Goal: Information Seeking & Learning: Learn about a topic

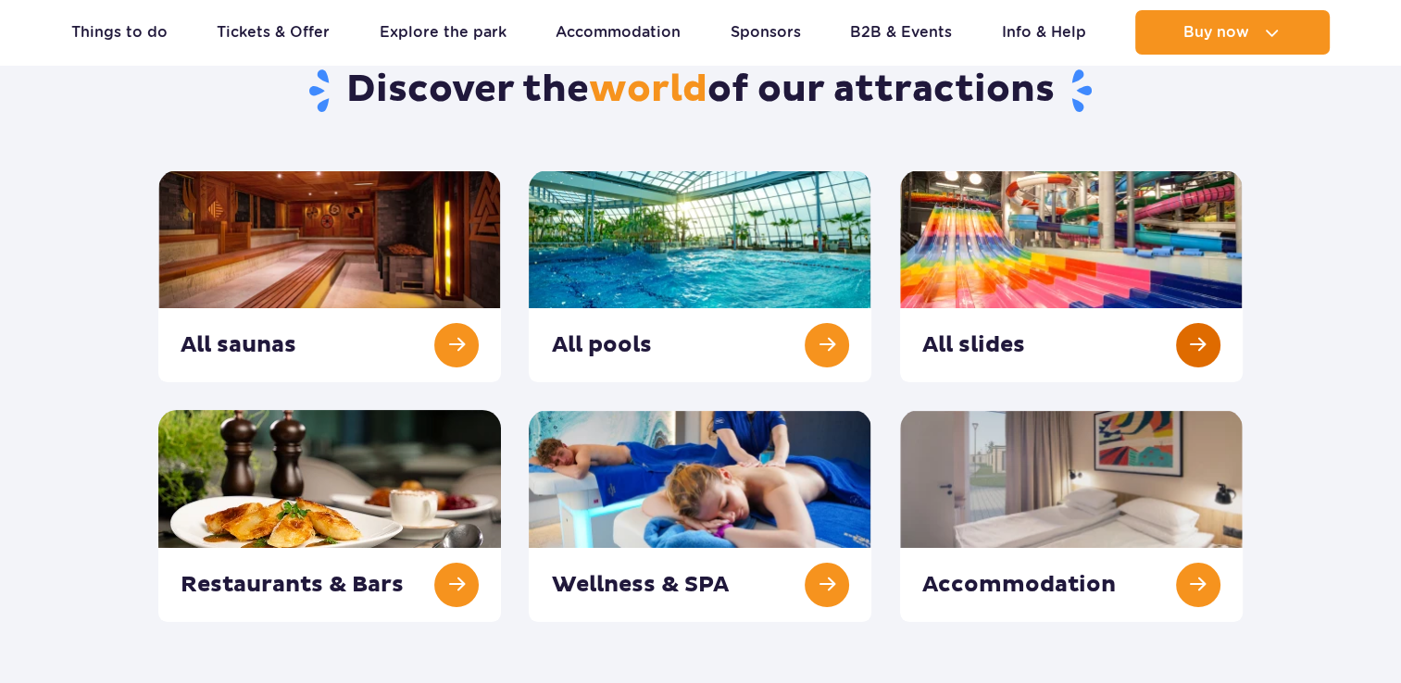
click at [1069, 280] on link at bounding box center [1071, 276] width 343 height 212
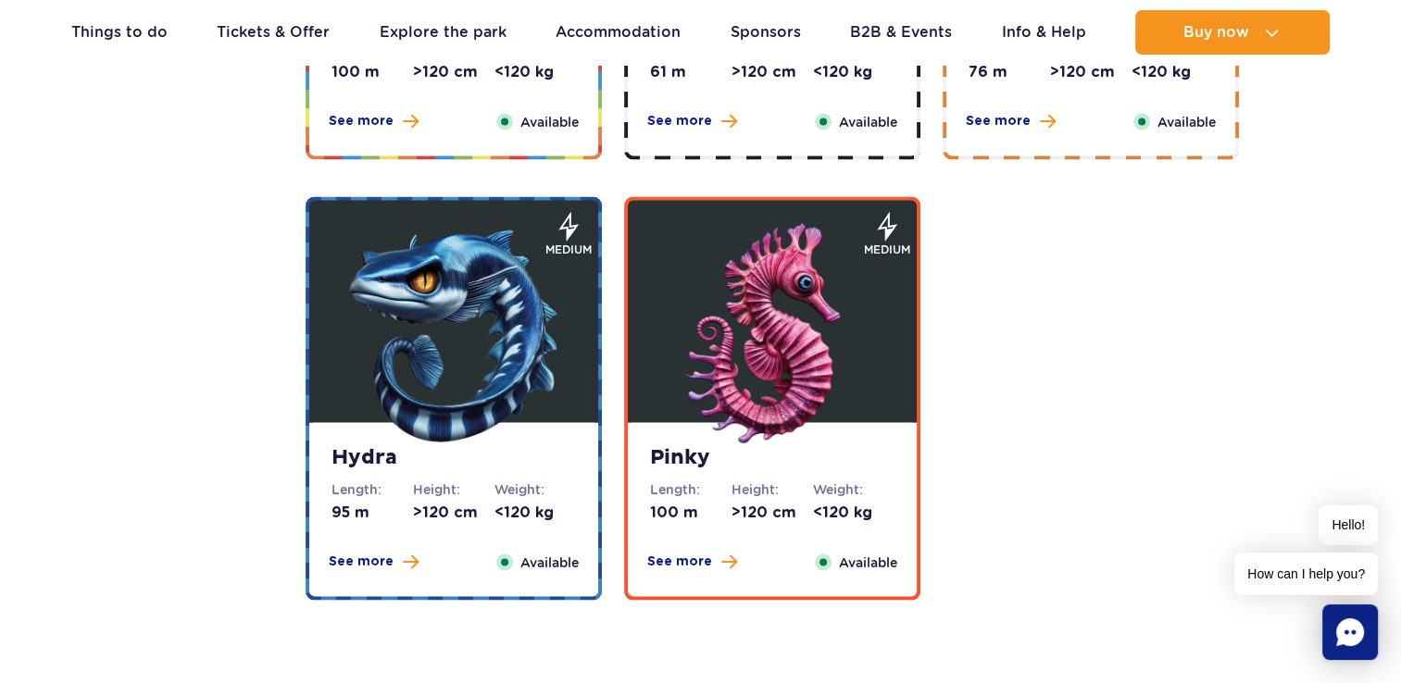
scroll to position [3425, 0]
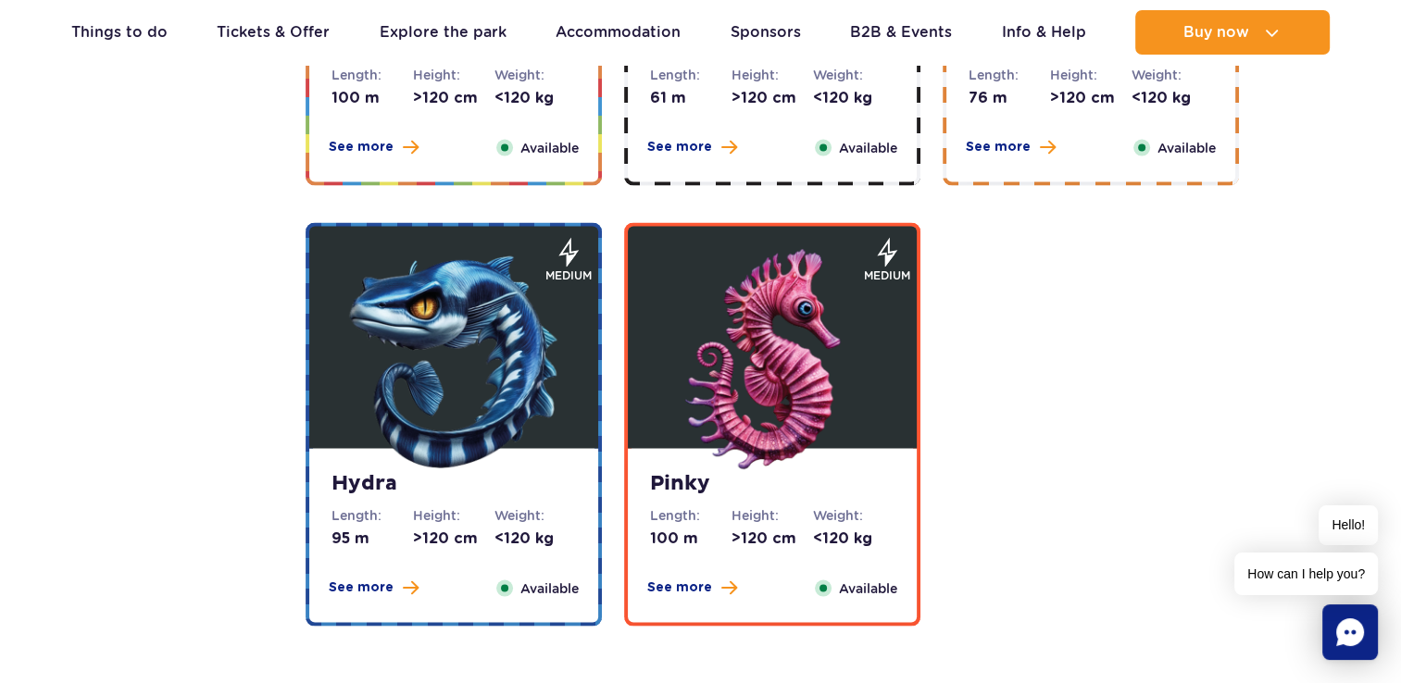
click at [449, 546] on dd ">120 cm" at bounding box center [453, 538] width 81 height 20
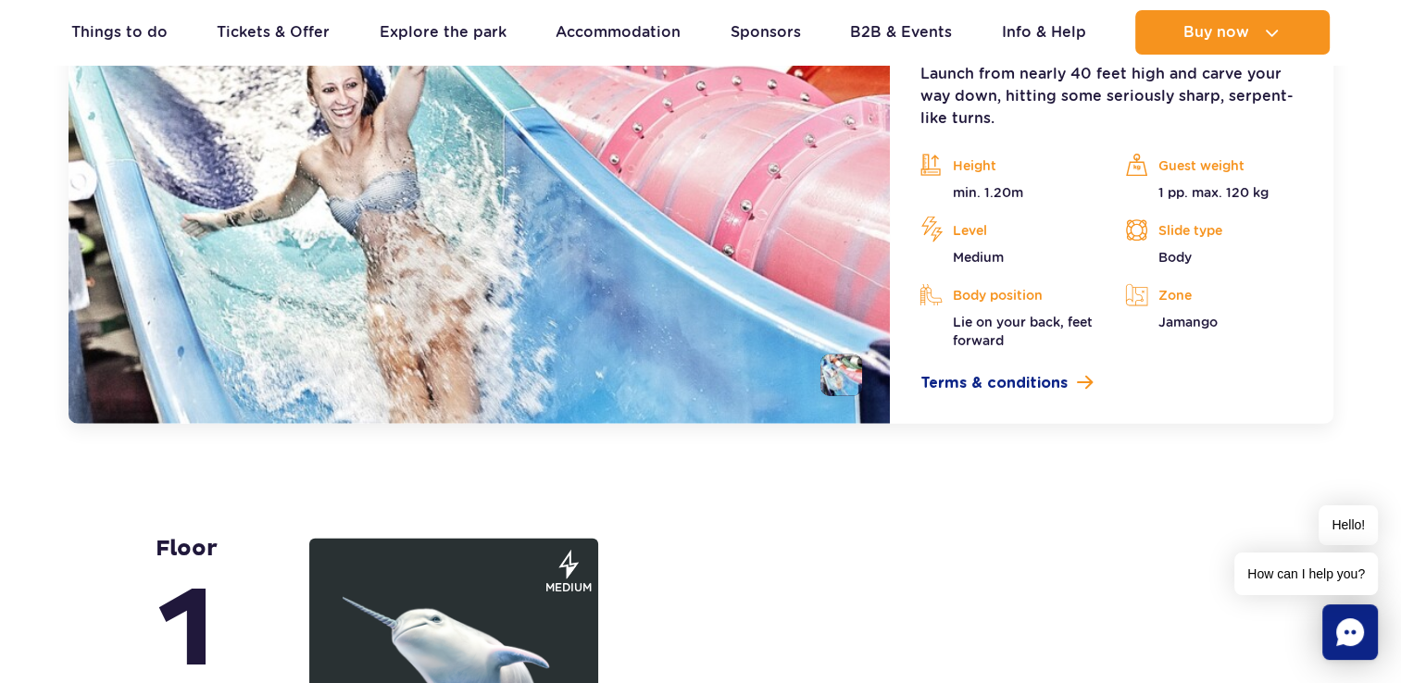
scroll to position [3981, 0]
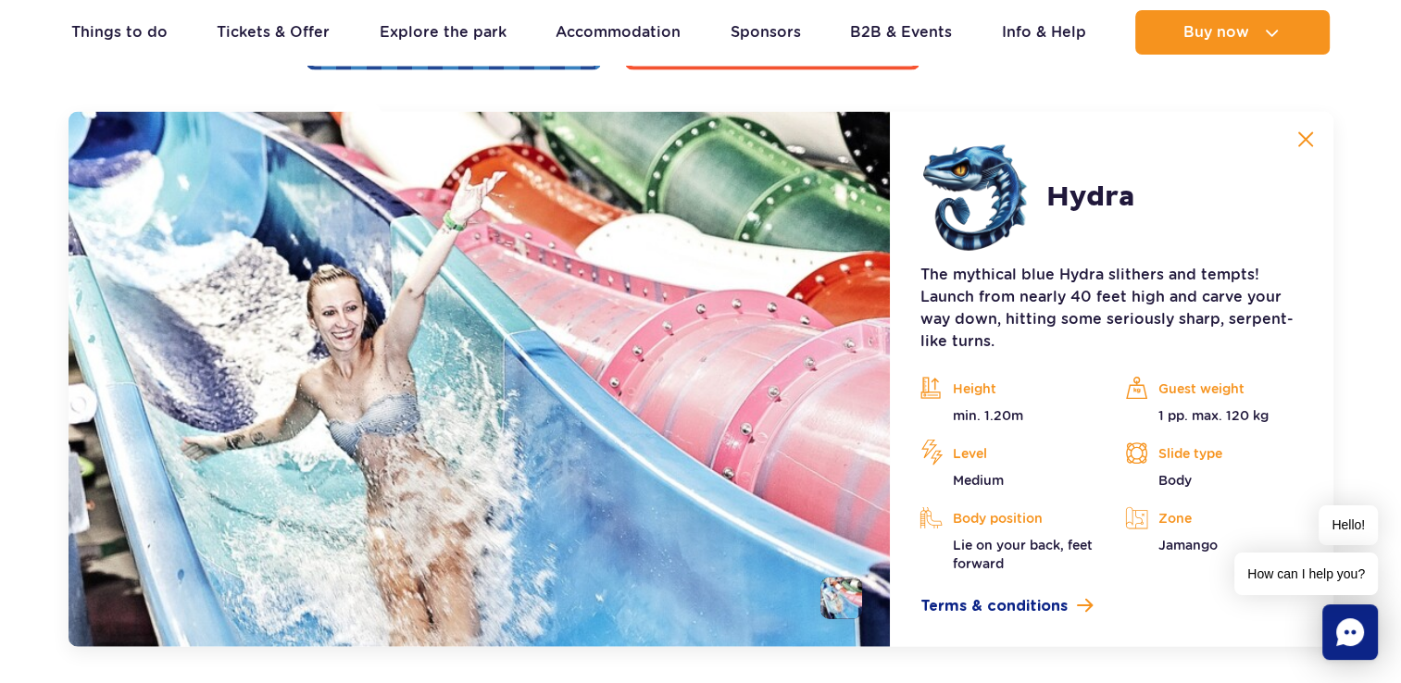
click at [1303, 143] on img at bounding box center [1305, 139] width 17 height 17
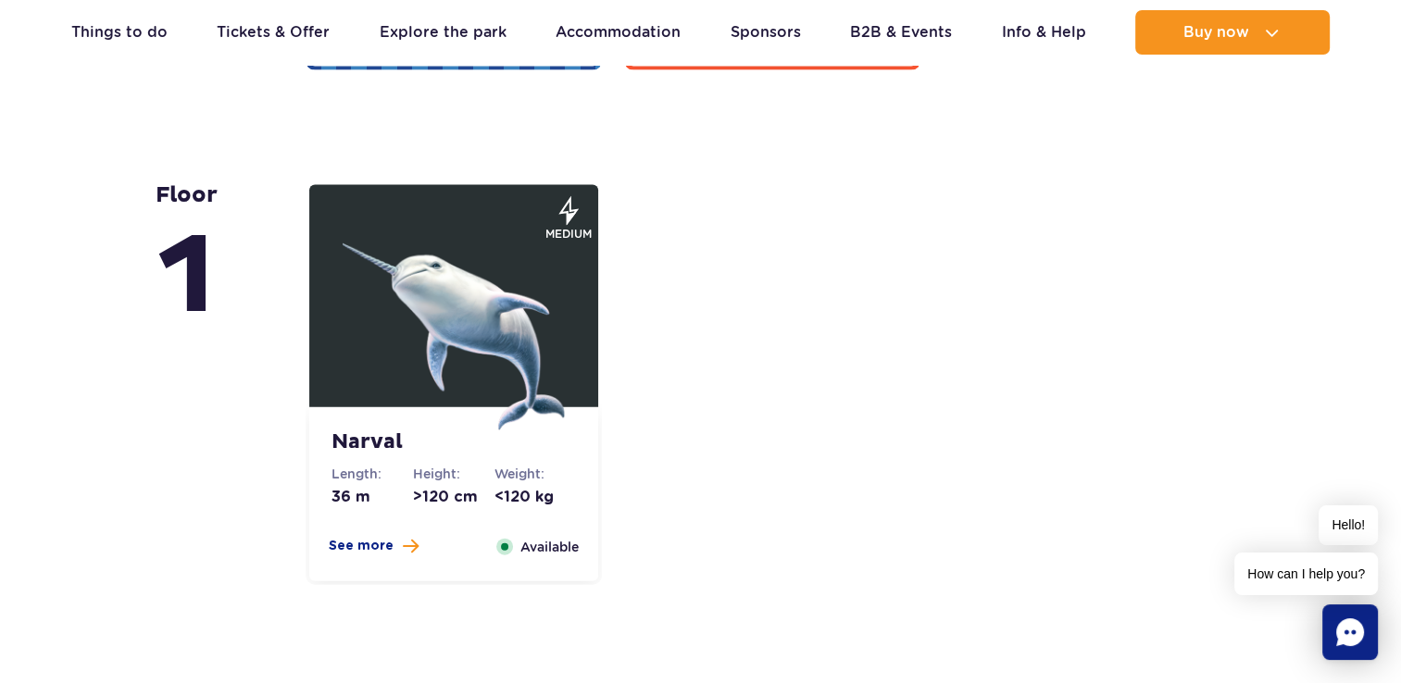
click at [461, 309] on img at bounding box center [454, 319] width 222 height 222
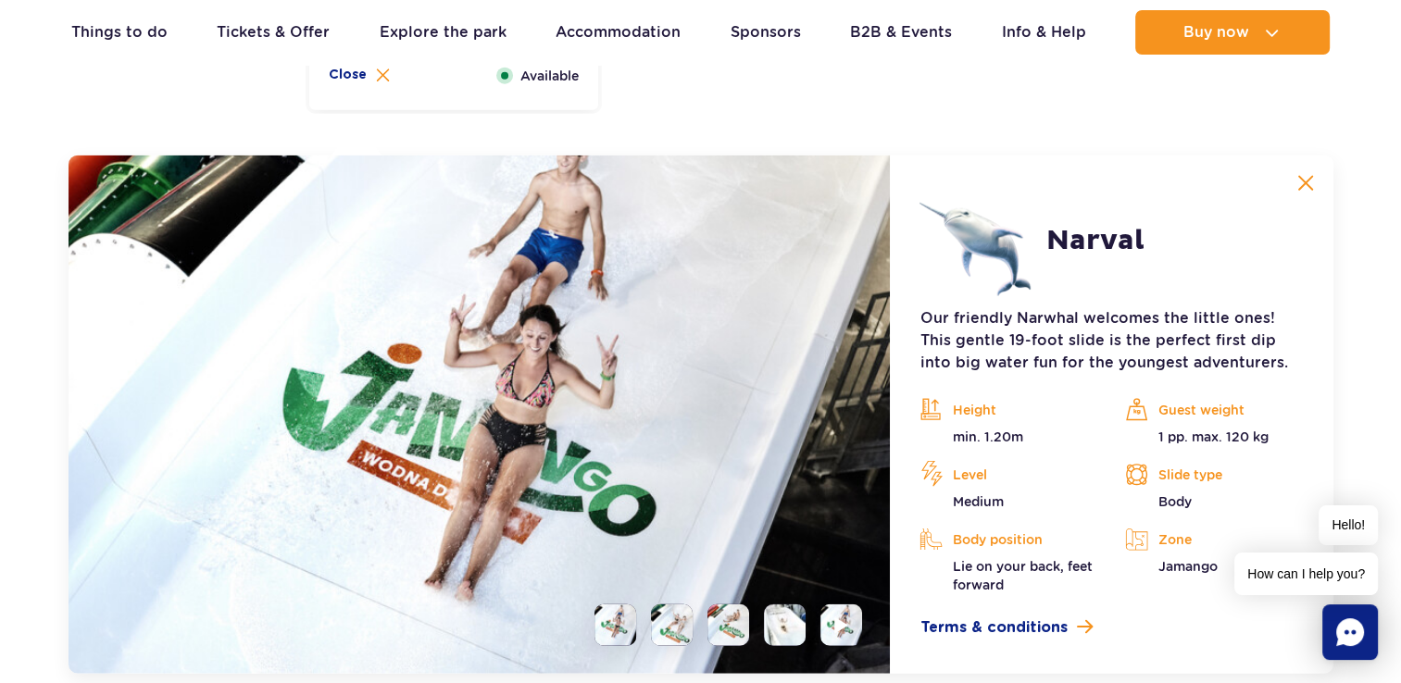
scroll to position [4496, 0]
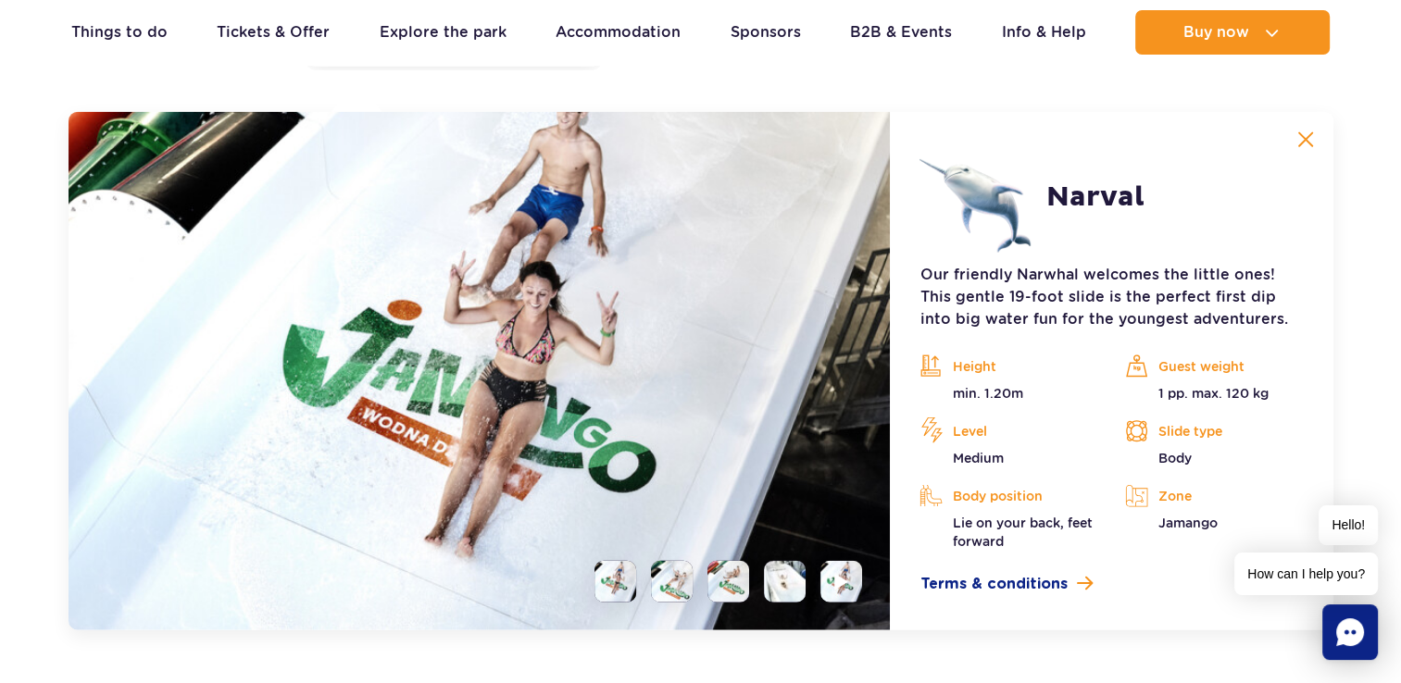
click at [1290, 131] on button at bounding box center [1305, 139] width 37 height 37
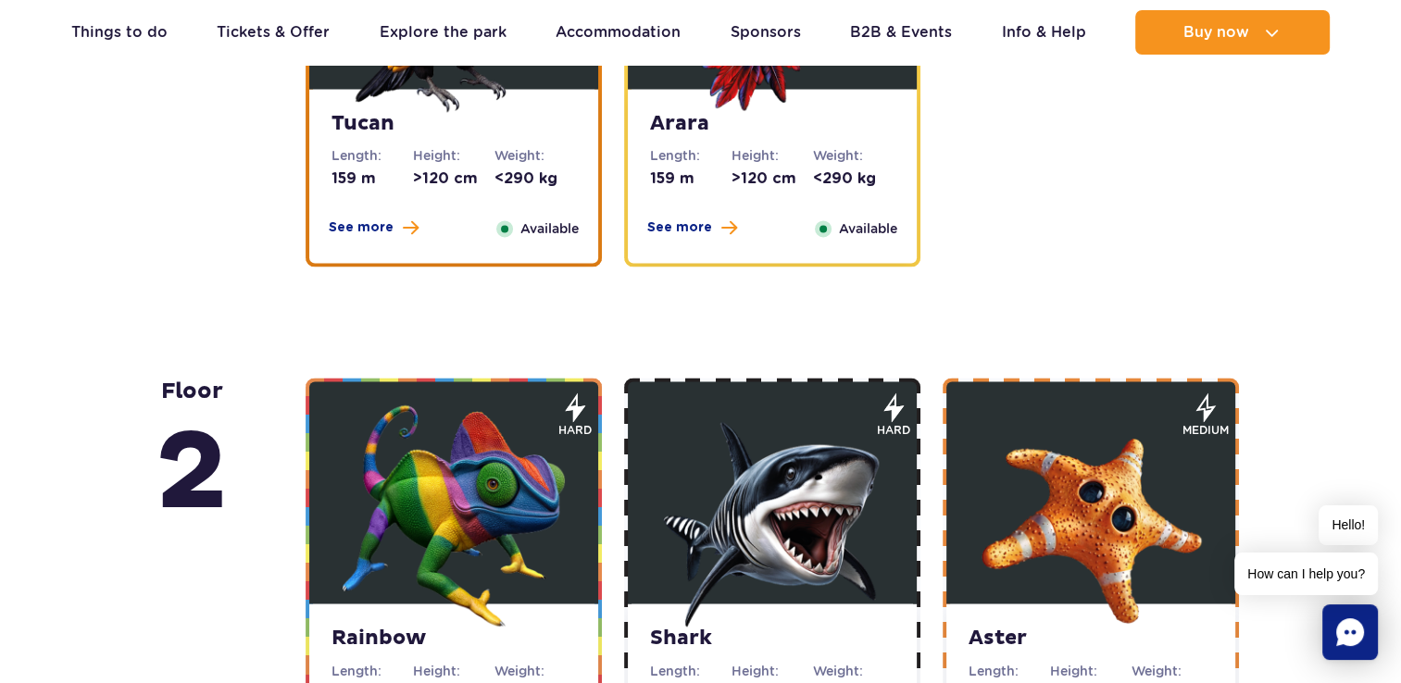
scroll to position [3199, 0]
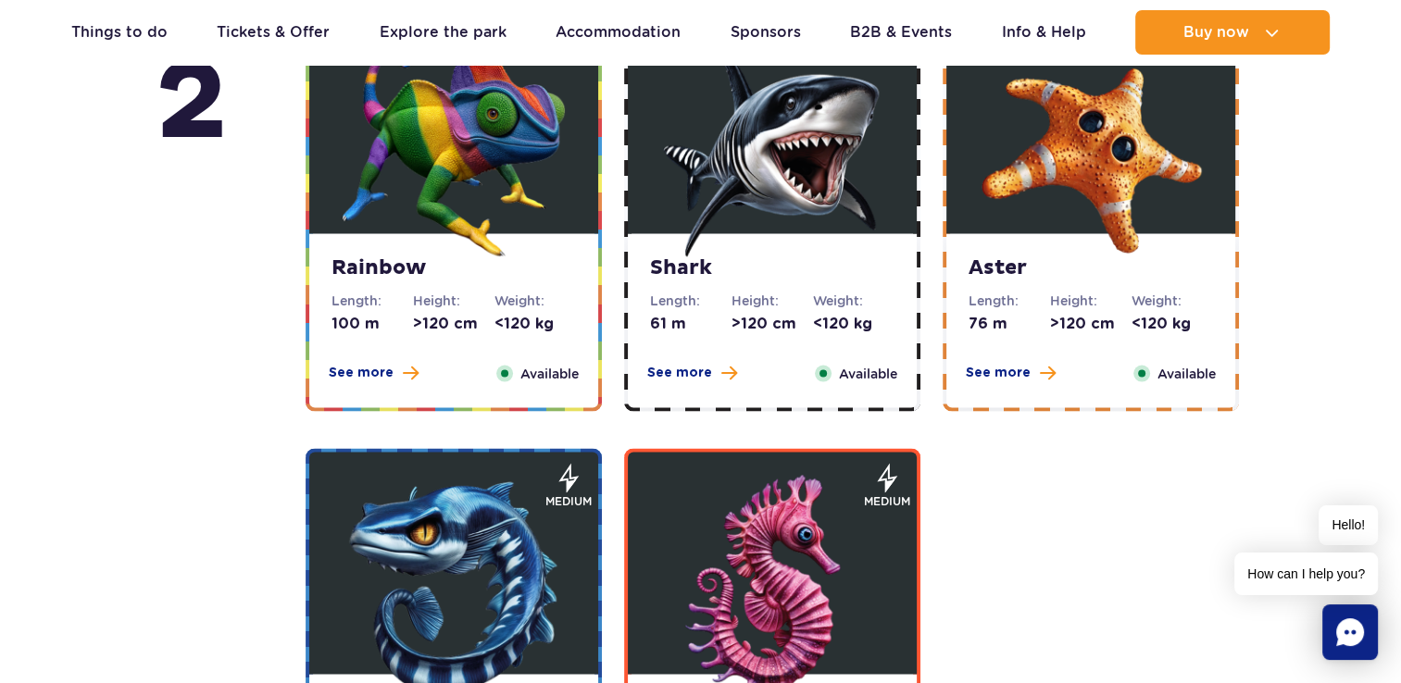
click at [474, 283] on div "Rainbow Length: 100 m Height: >120 cm Weight: <120 kg See more Close Available" at bounding box center [453, 320] width 289 height 174
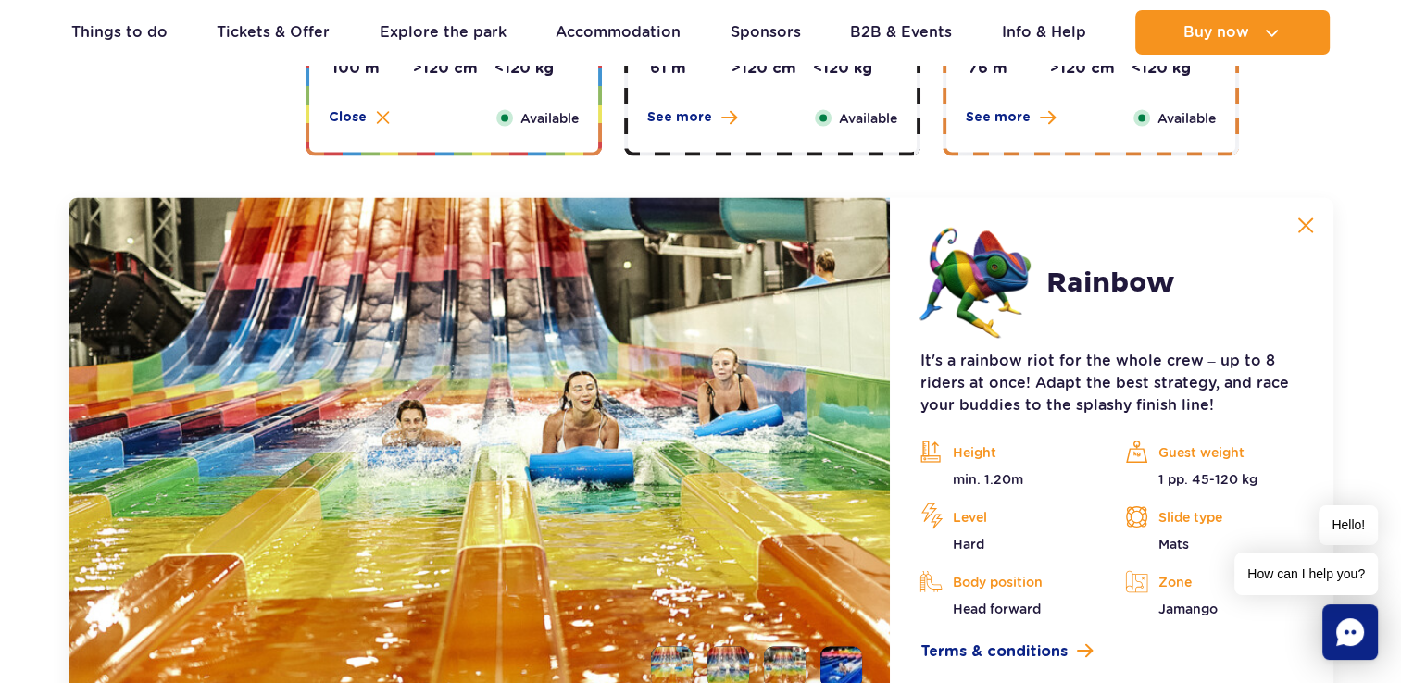
scroll to position [3540, 0]
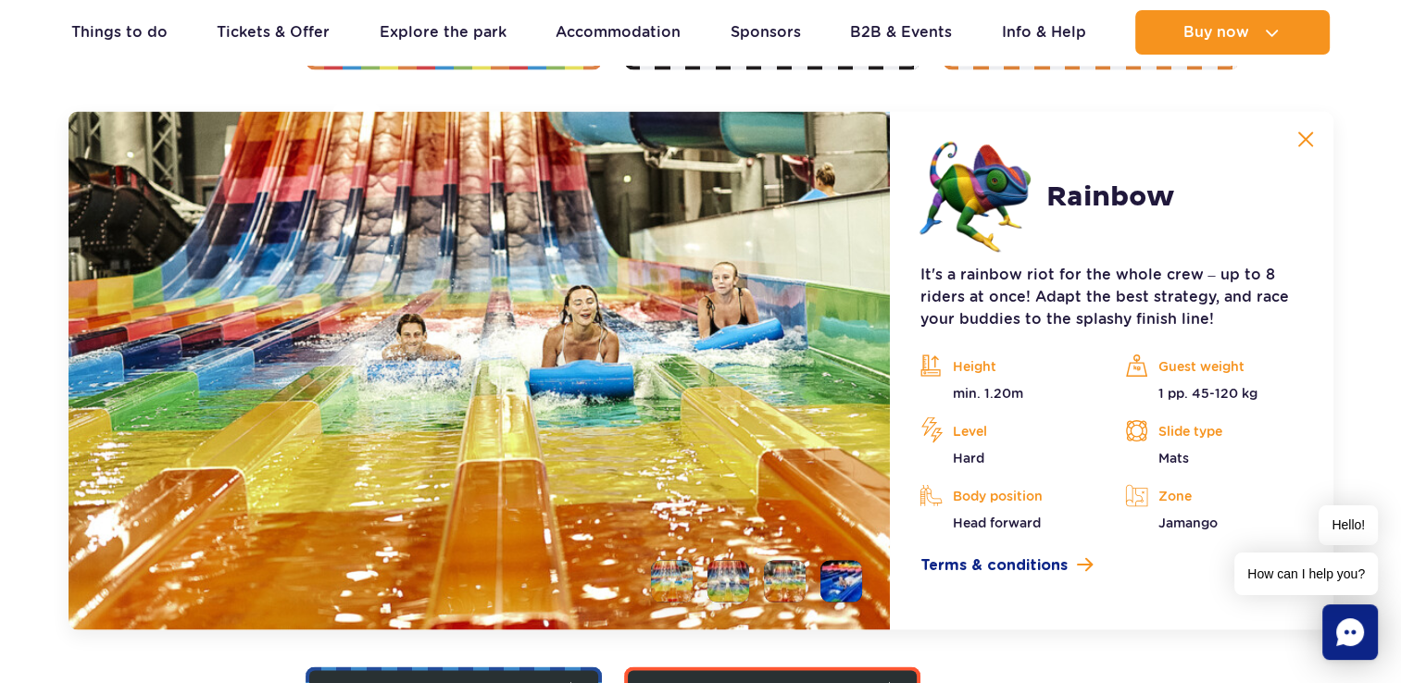
click at [1303, 141] on img at bounding box center [1305, 139] width 17 height 17
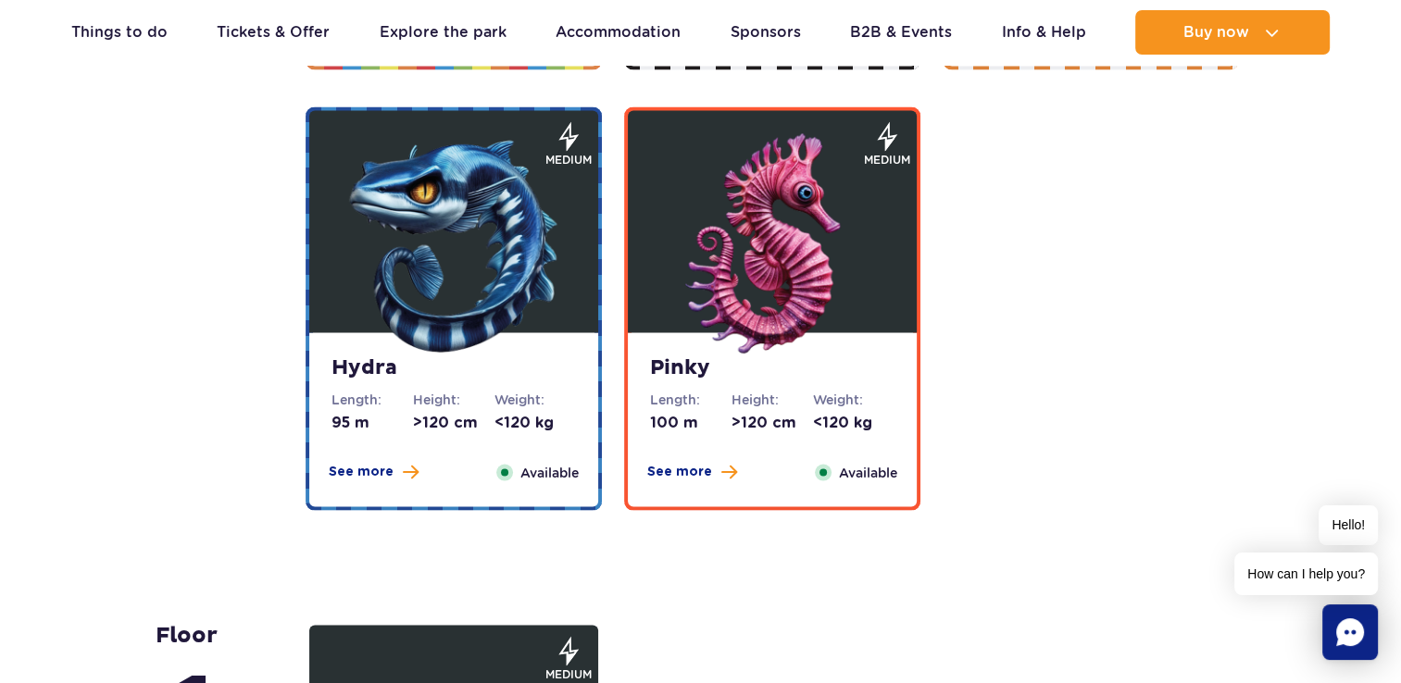
click at [892, 276] on figure at bounding box center [772, 222] width 289 height 222
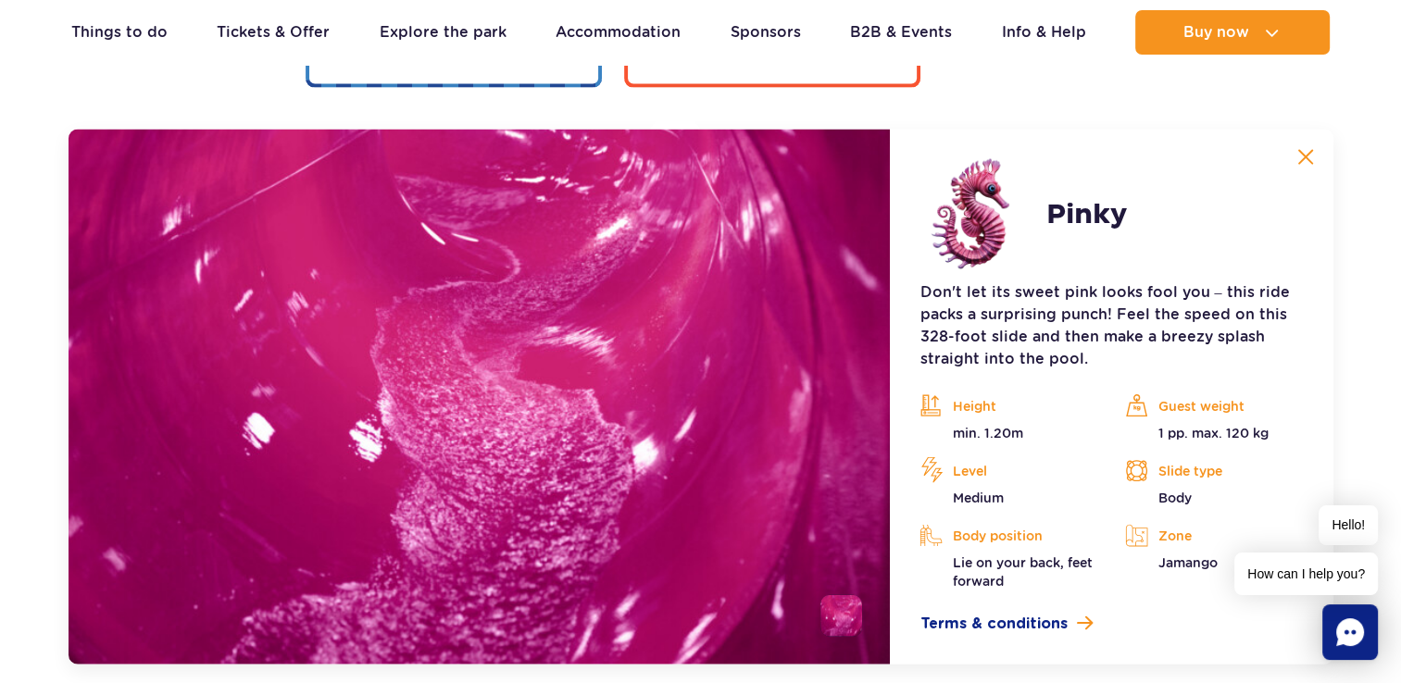
scroll to position [3981, 0]
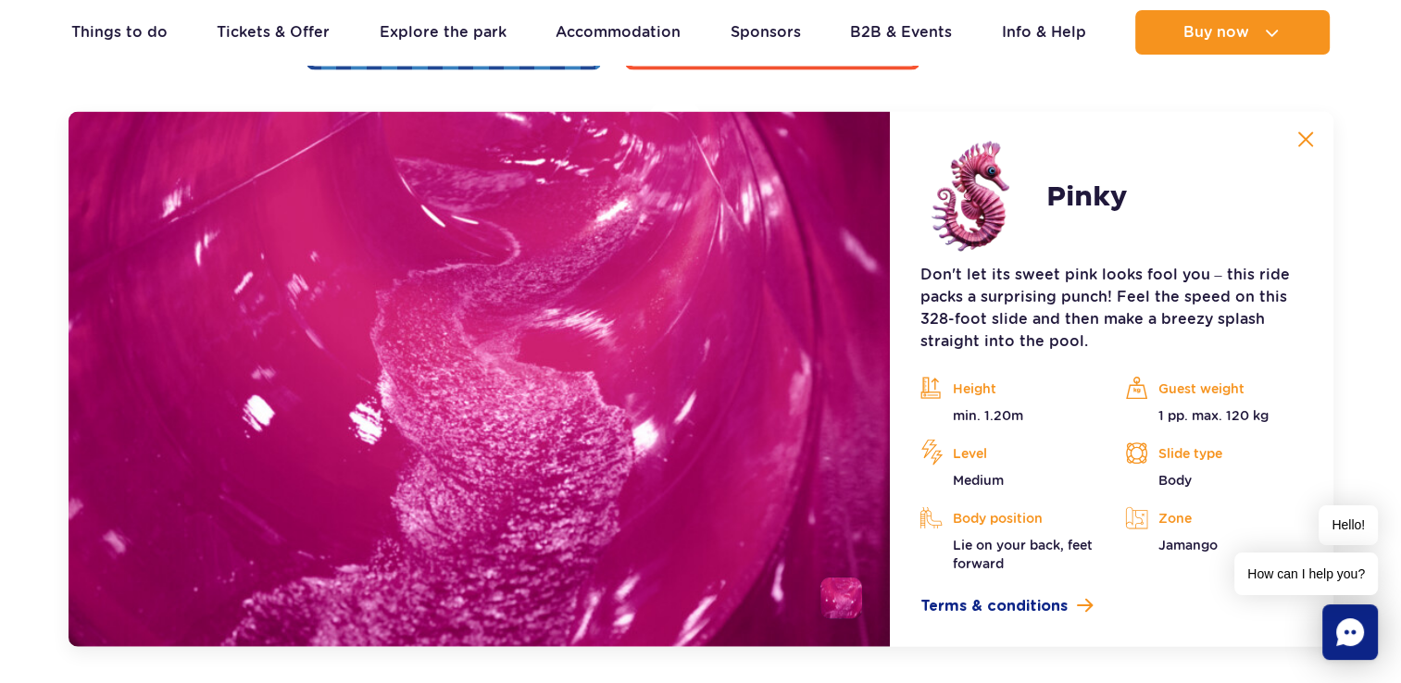
click at [1307, 129] on button at bounding box center [1305, 139] width 37 height 37
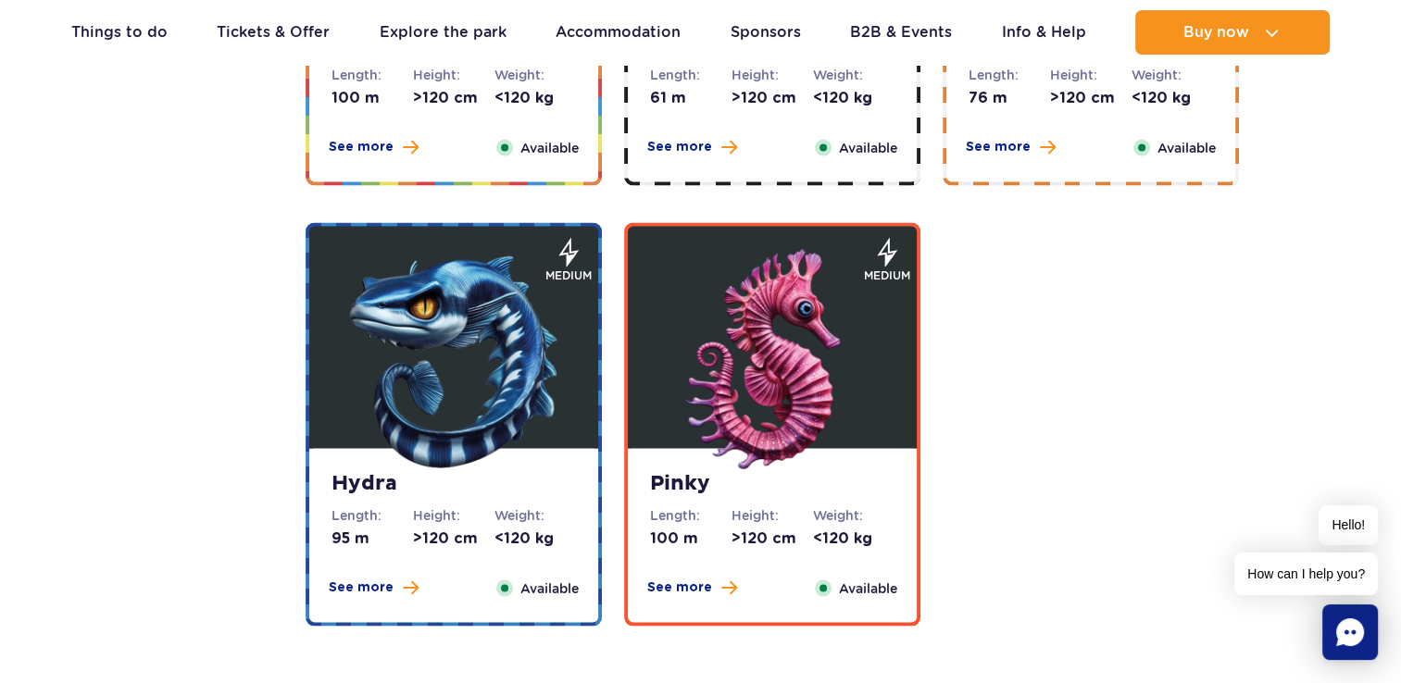
click at [757, 419] on img at bounding box center [772, 360] width 222 height 222
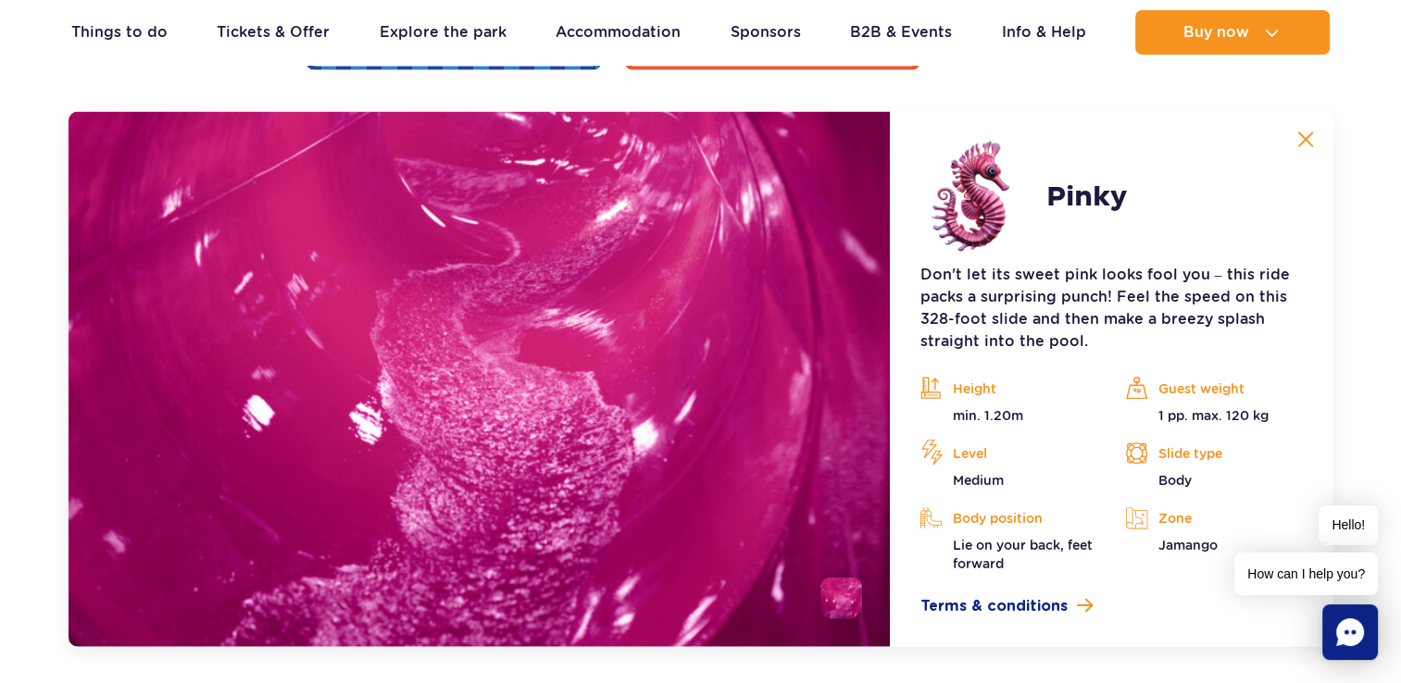
click at [1301, 131] on img at bounding box center [1305, 139] width 17 height 17
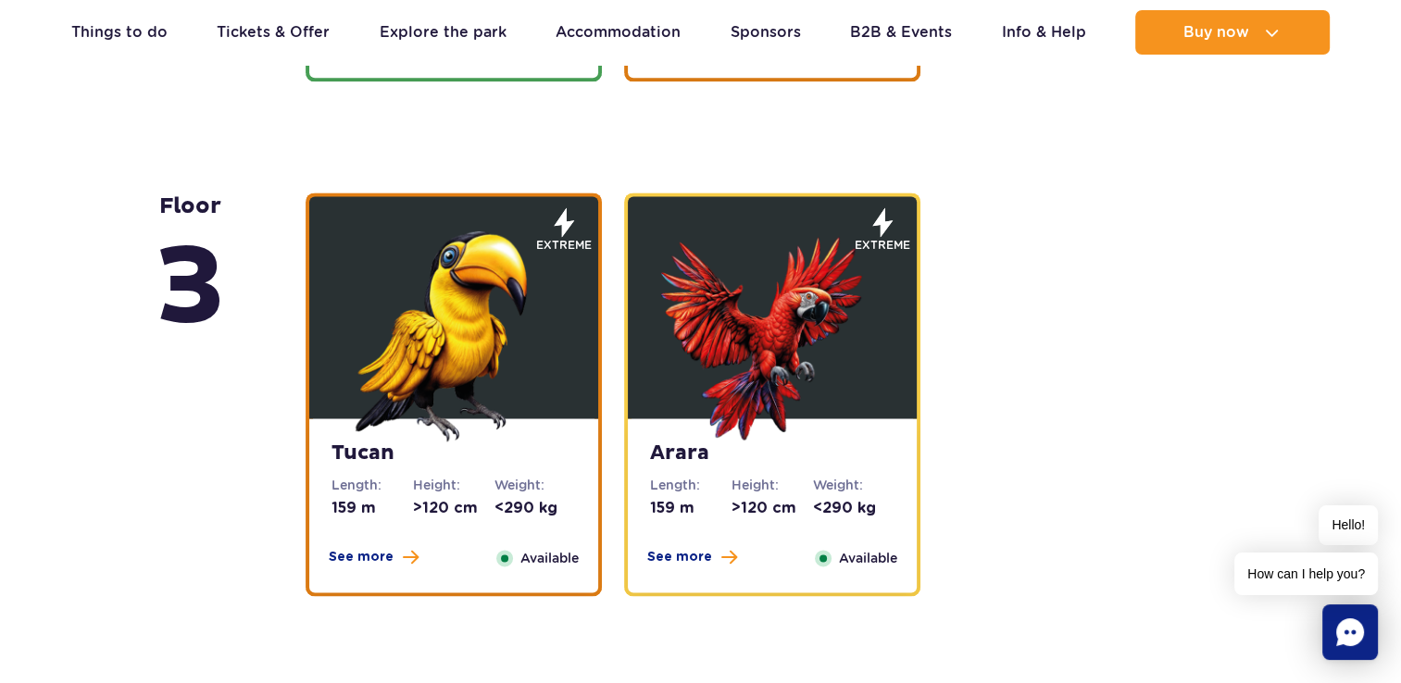
click at [726, 412] on img at bounding box center [772, 330] width 222 height 222
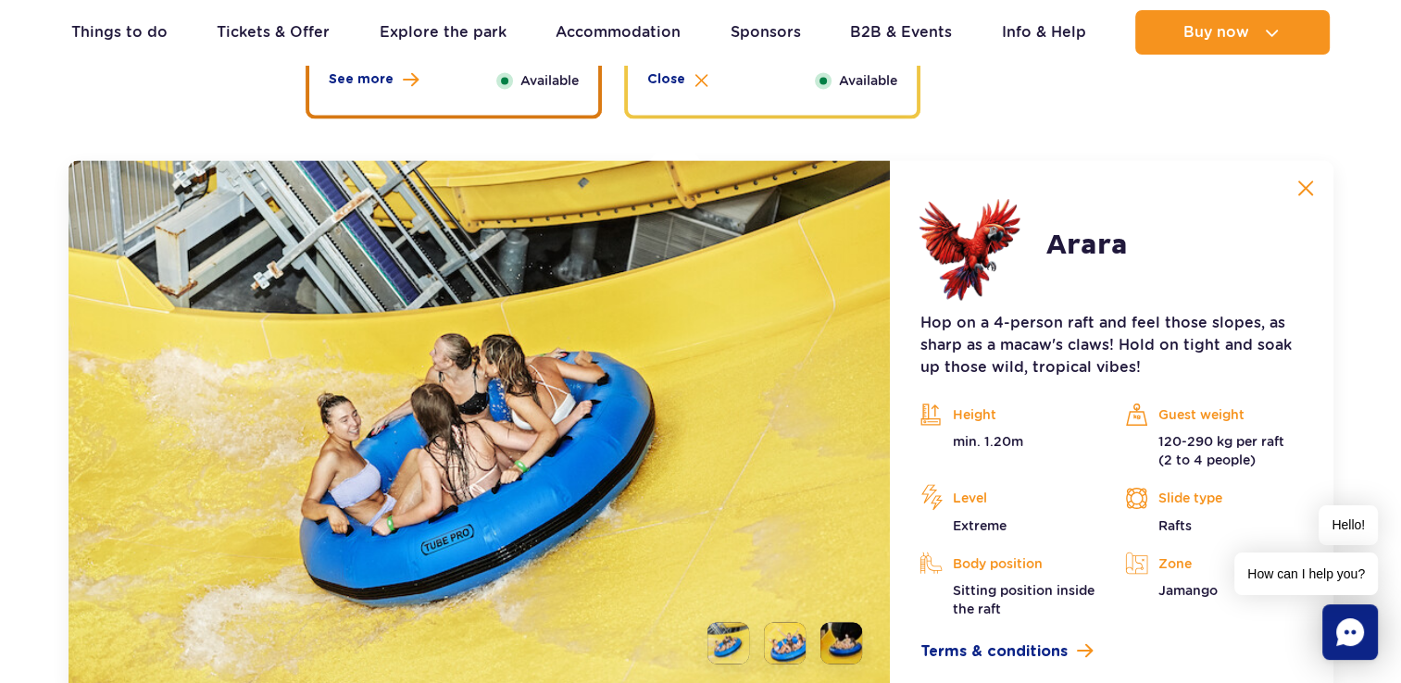
scroll to position [3025, 0]
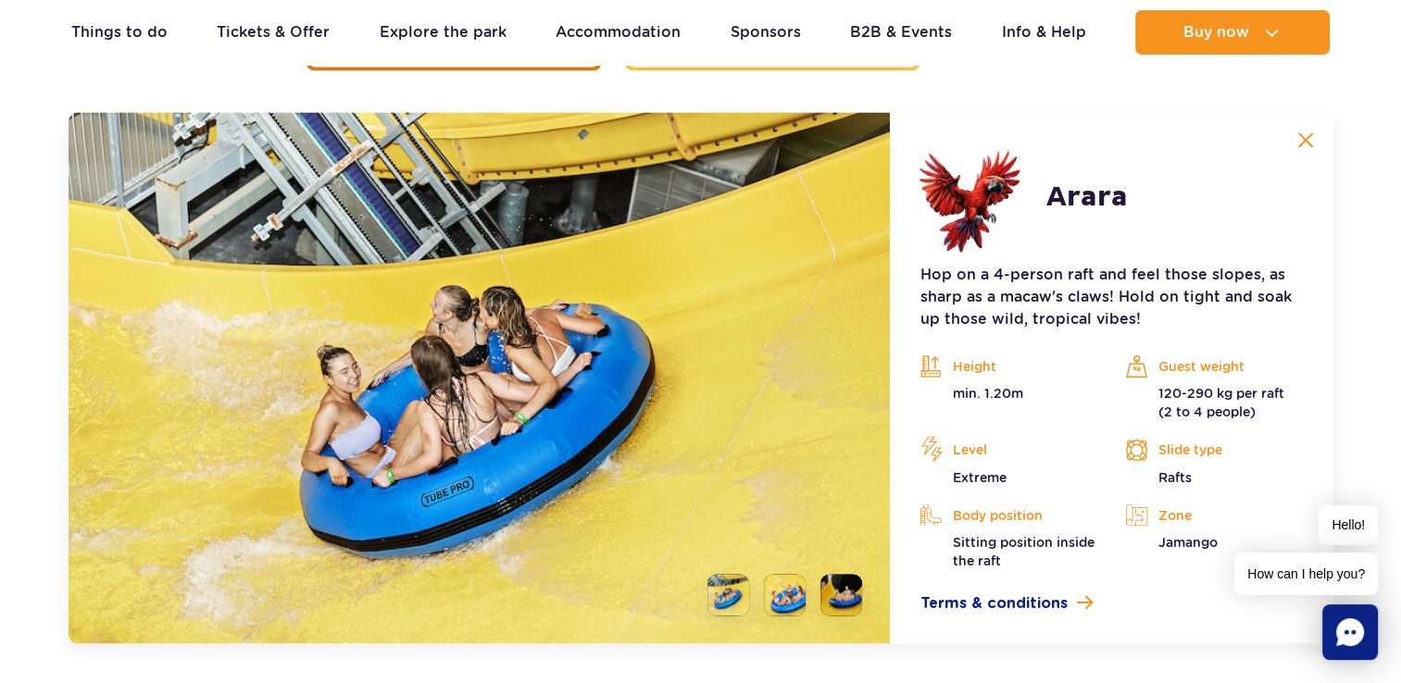
click at [787, 602] on li at bounding box center [785, 595] width 42 height 42
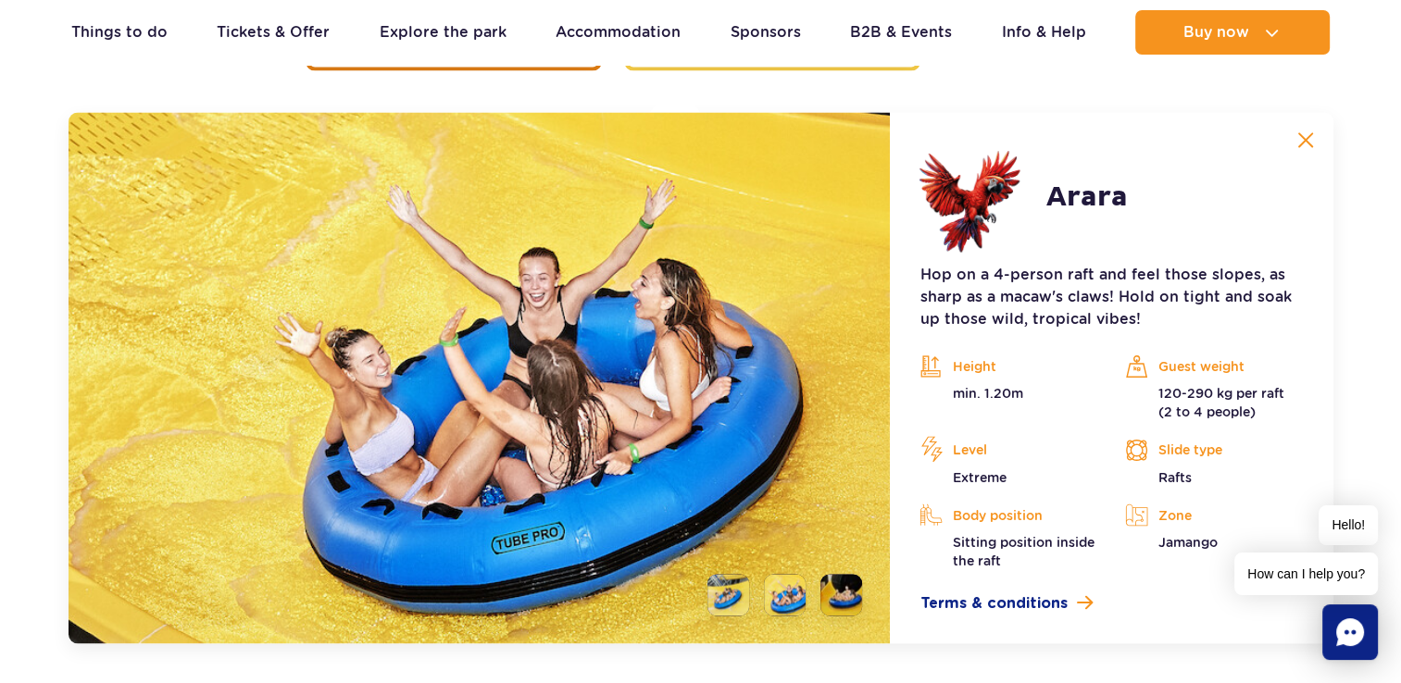
click at [823, 599] on li at bounding box center [841, 595] width 42 height 42
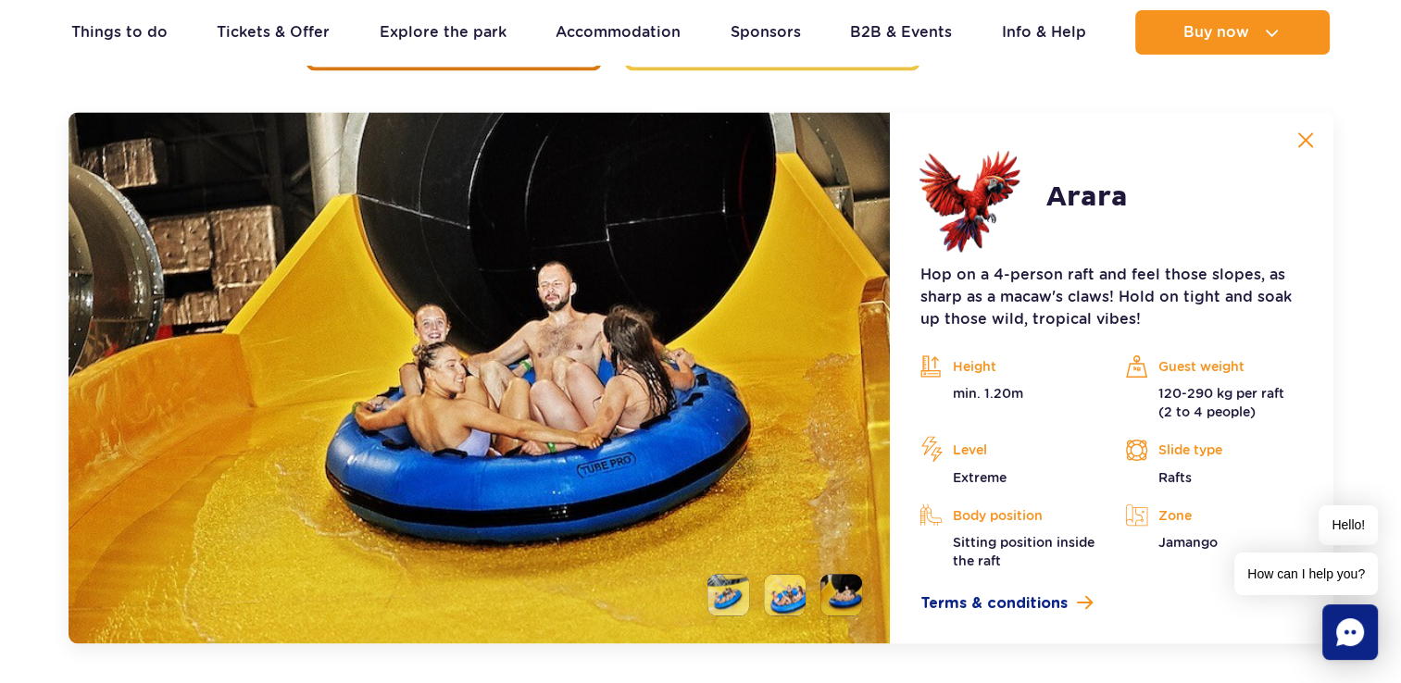
click at [1297, 144] on img at bounding box center [1305, 139] width 17 height 17
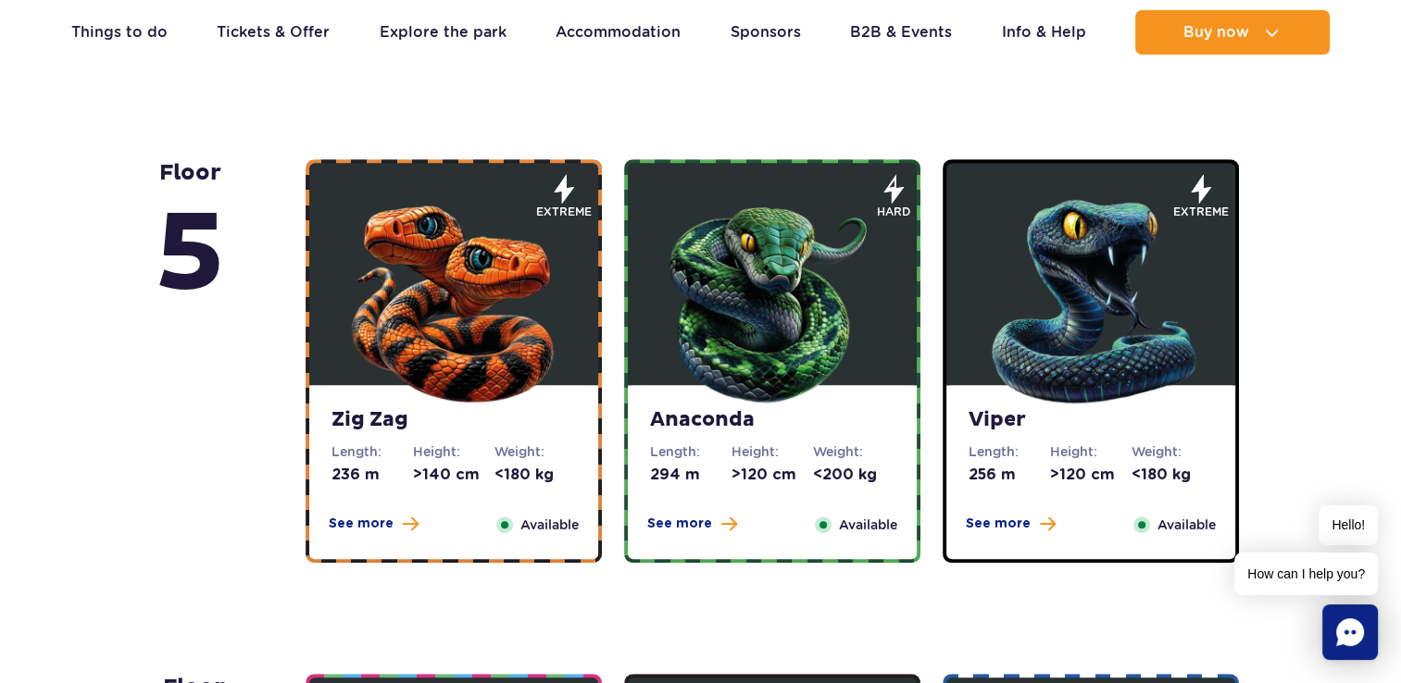
scroll to position [1111, 0]
